Goal: Task Accomplishment & Management: Use online tool/utility

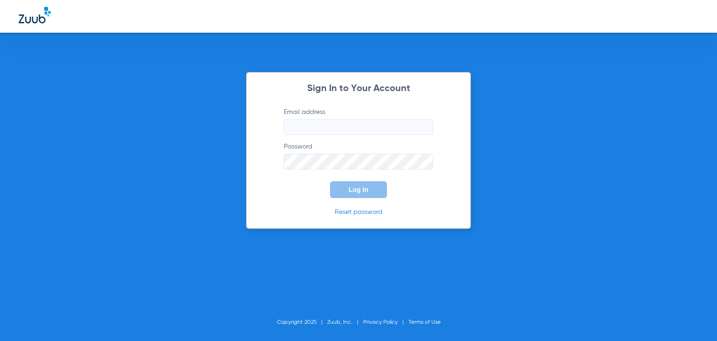
type input "[EMAIL_ADDRESS][DOMAIN_NAME]"
click at [374, 190] on button "Log In" at bounding box center [358, 189] width 57 height 17
type input "[EMAIL_ADDRESS][DOMAIN_NAME]"
click at [366, 187] on span "Log In" at bounding box center [359, 189] width 20 height 7
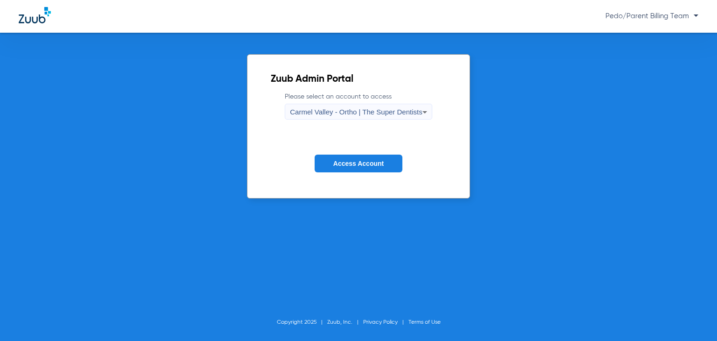
click at [412, 111] on span "Carmel Valley - Ortho | The Super Dentists" at bounding box center [356, 112] width 132 height 8
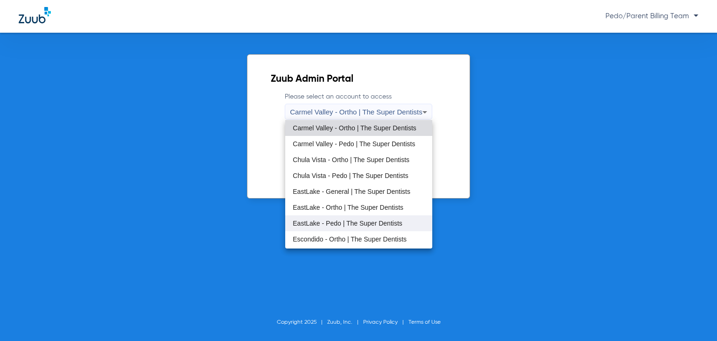
scroll to position [110, 0]
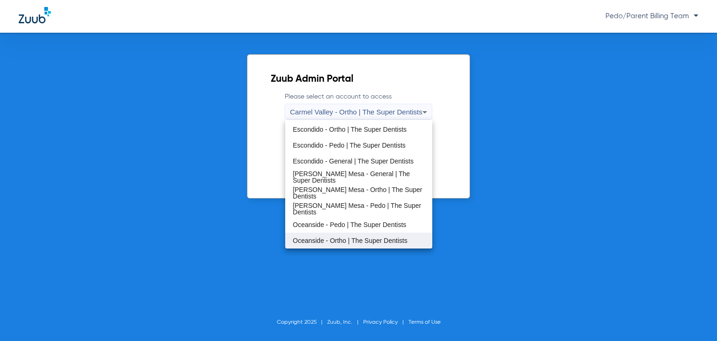
click at [350, 241] on span "Oceanside - Ortho | The Super Dentists" at bounding box center [350, 240] width 114 height 7
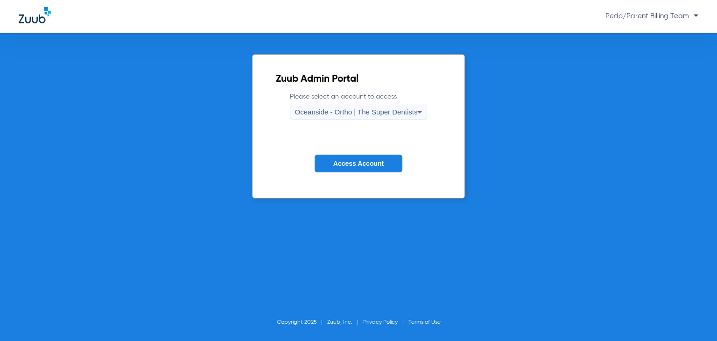
click at [358, 167] on span "Access Account" at bounding box center [358, 163] width 50 height 7
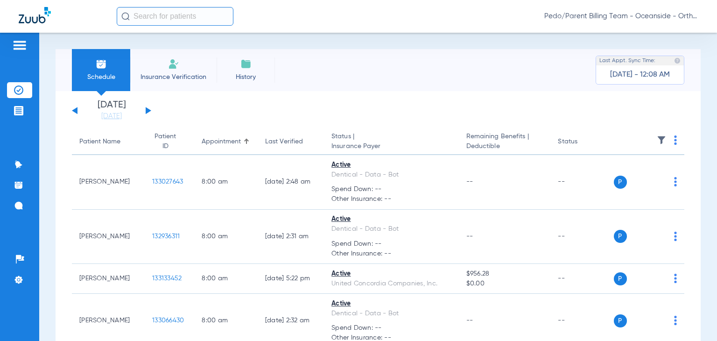
click at [168, 15] on input "text" at bounding box center [175, 16] width 117 height 19
click at [210, 15] on input "text" at bounding box center [175, 16] width 117 height 19
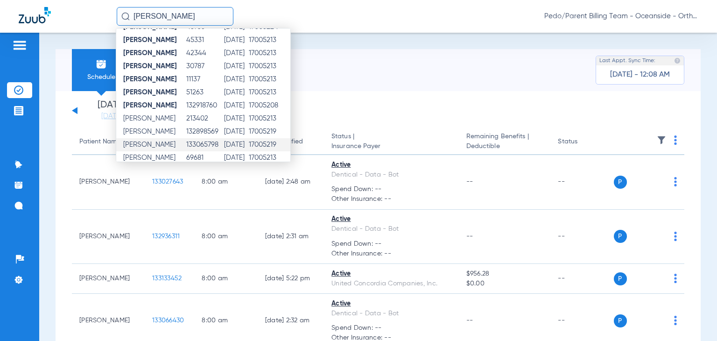
scroll to position [108, 0]
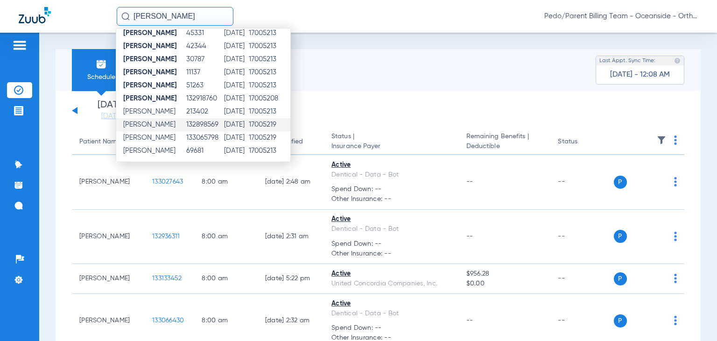
type input "[PERSON_NAME]"
click at [248, 125] on td "[DATE]" at bounding box center [236, 124] width 24 height 13
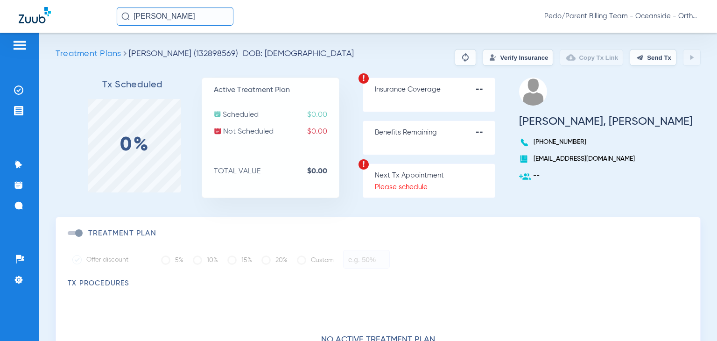
click at [207, 19] on input "[PERSON_NAME]" at bounding box center [175, 16] width 117 height 19
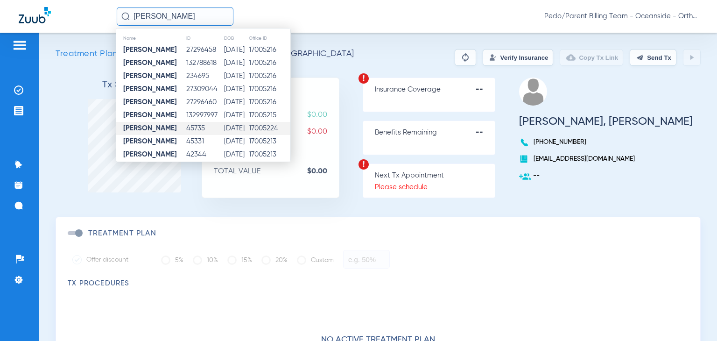
scroll to position [108, 0]
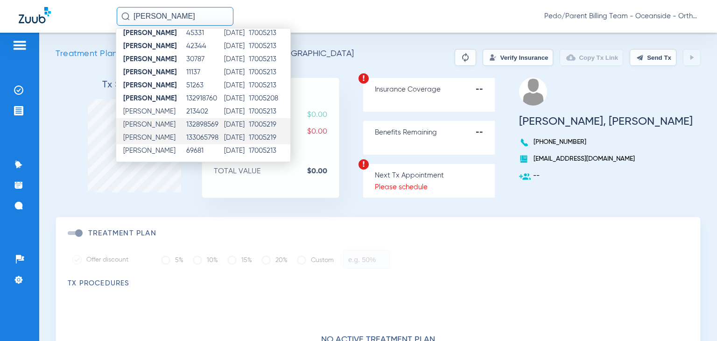
click at [233, 136] on td "[DATE]" at bounding box center [236, 137] width 24 height 13
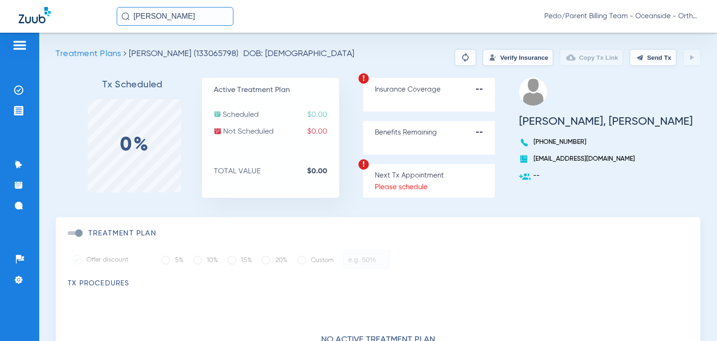
click at [483, 65] on button "Verify Insurance" at bounding box center [518, 57] width 70 height 17
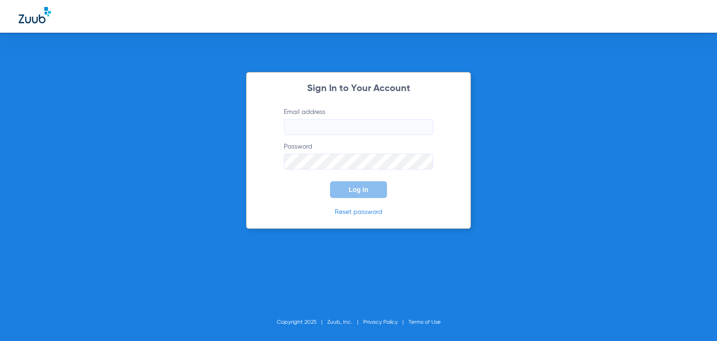
type input "[EMAIL_ADDRESS][DOMAIN_NAME]"
